Goal: Navigation & Orientation: Find specific page/section

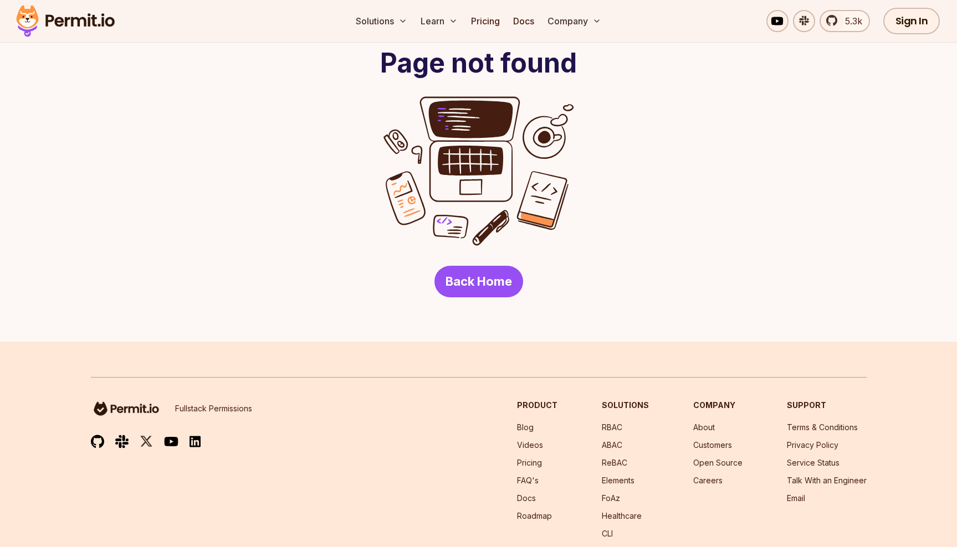
scroll to position [153, 0]
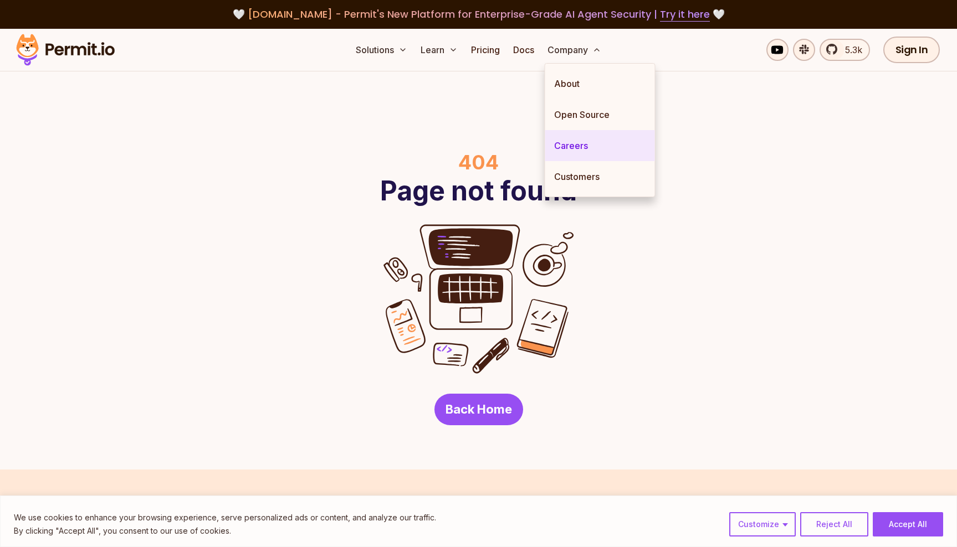
click at [578, 136] on link "Careers" at bounding box center [600, 145] width 110 height 31
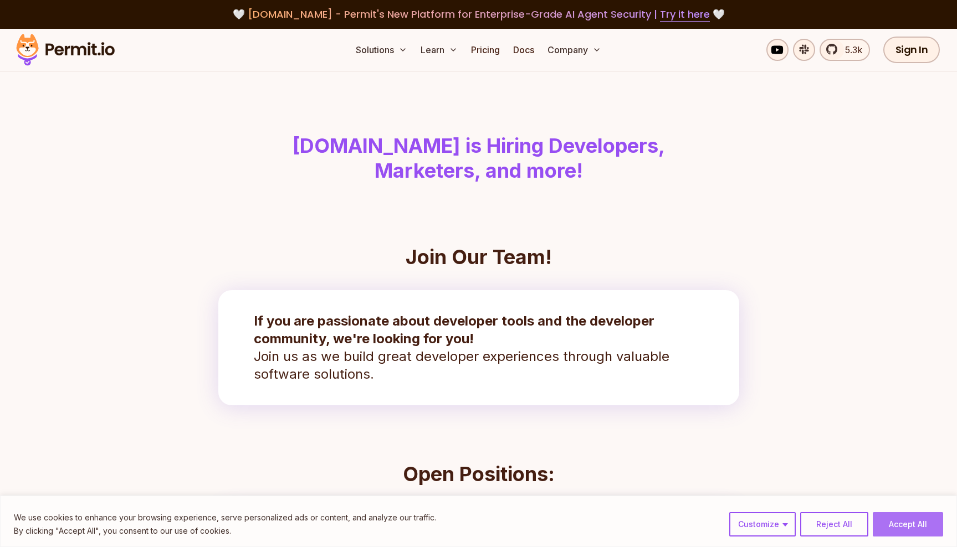
click at [888, 526] on button "Accept All" at bounding box center [907, 524] width 70 height 24
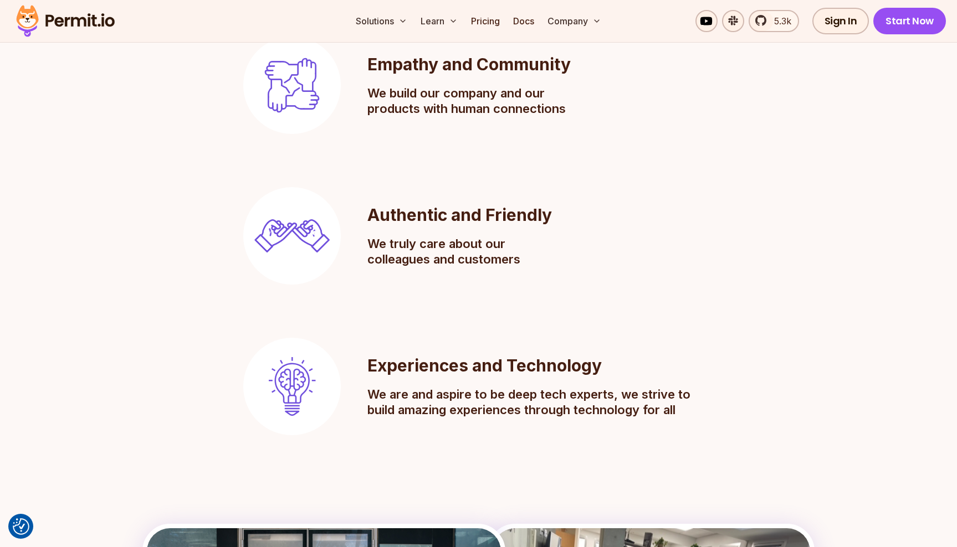
scroll to position [1192, 0]
